Goal: Task Accomplishment & Management: Manage account settings

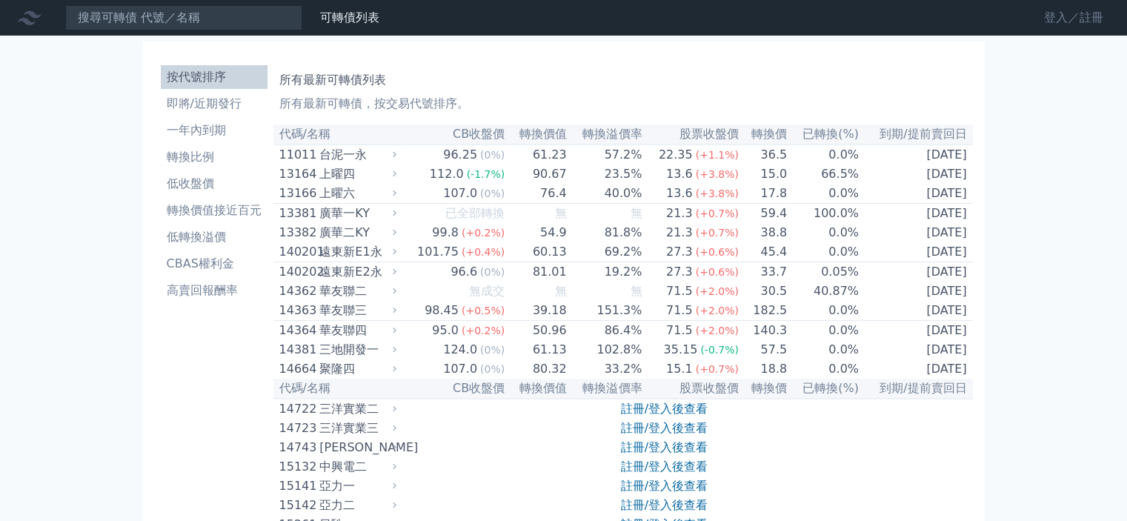
click at [1061, 21] on link "登入／註冊" at bounding box center [1073, 18] width 83 height 24
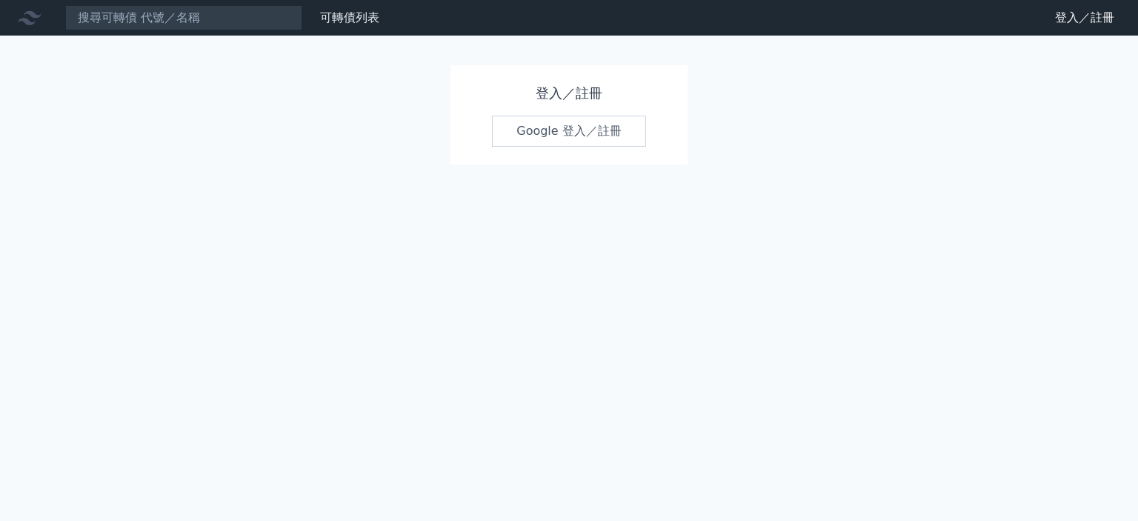
click at [587, 142] on link "Google 登入／註冊" at bounding box center [569, 131] width 154 height 31
